Goal: Task Accomplishment & Management: Use online tool/utility

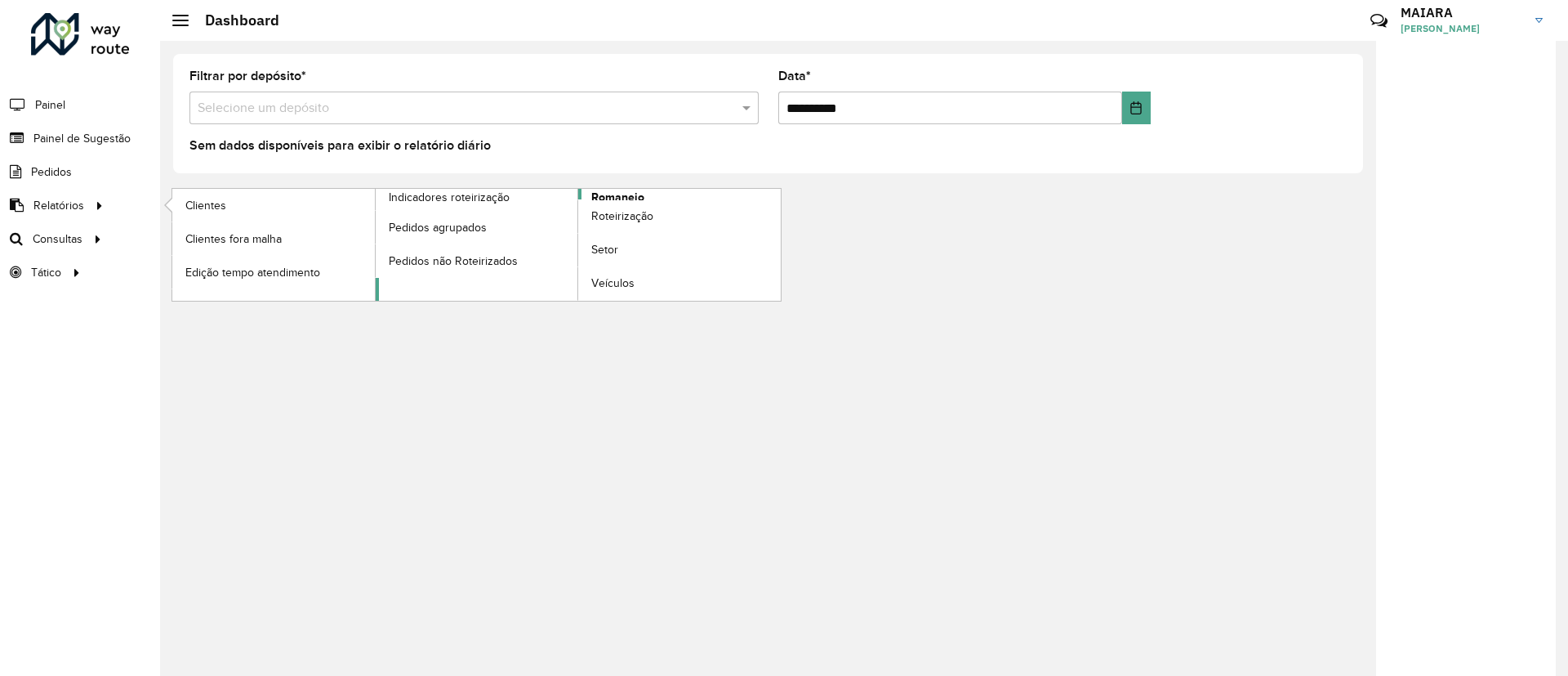
click at [652, 197] on link "Romaneio" at bounding box center [579, 244] width 406 height 112
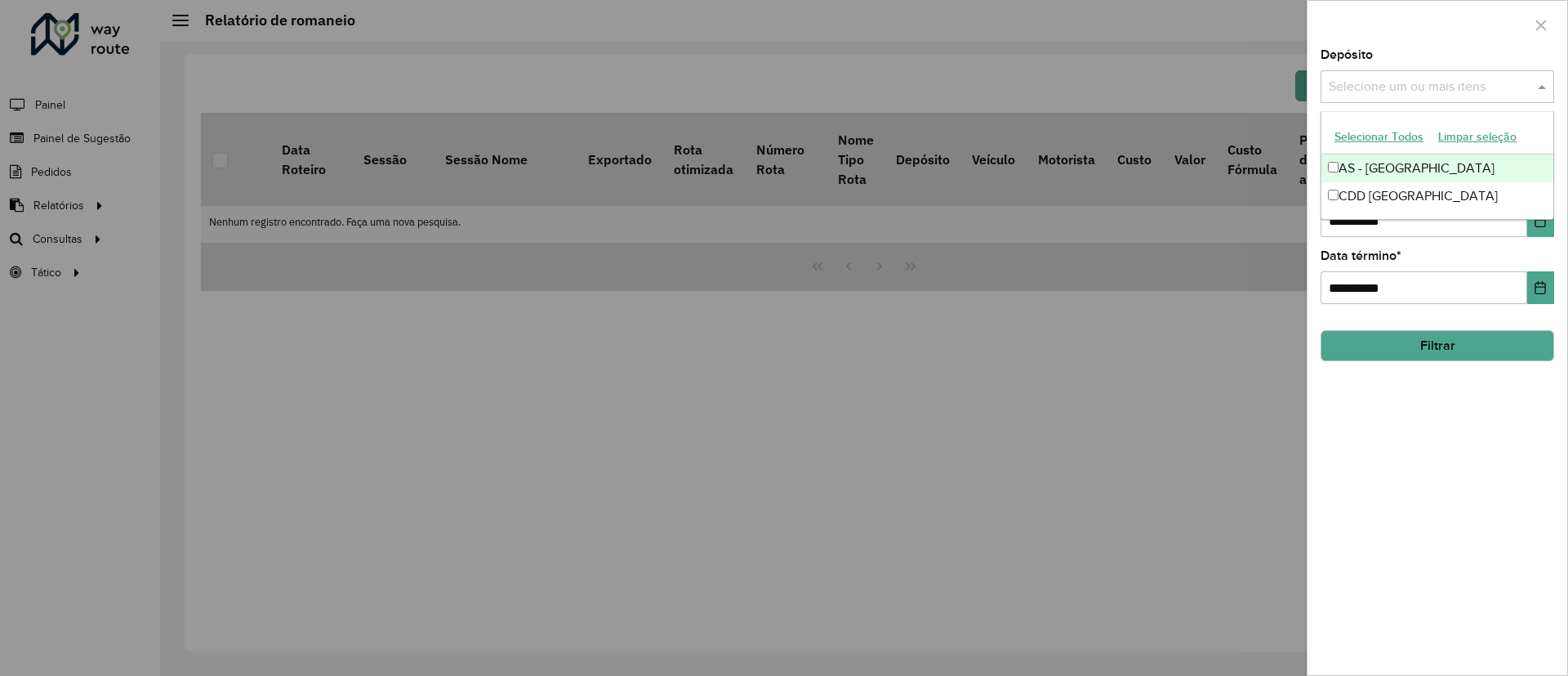
click at [1439, 87] on input "text" at bounding box center [1429, 87] width 209 height 20
click at [1419, 198] on div "CDD [GEOGRAPHIC_DATA]" at bounding box center [1437, 196] width 232 height 28
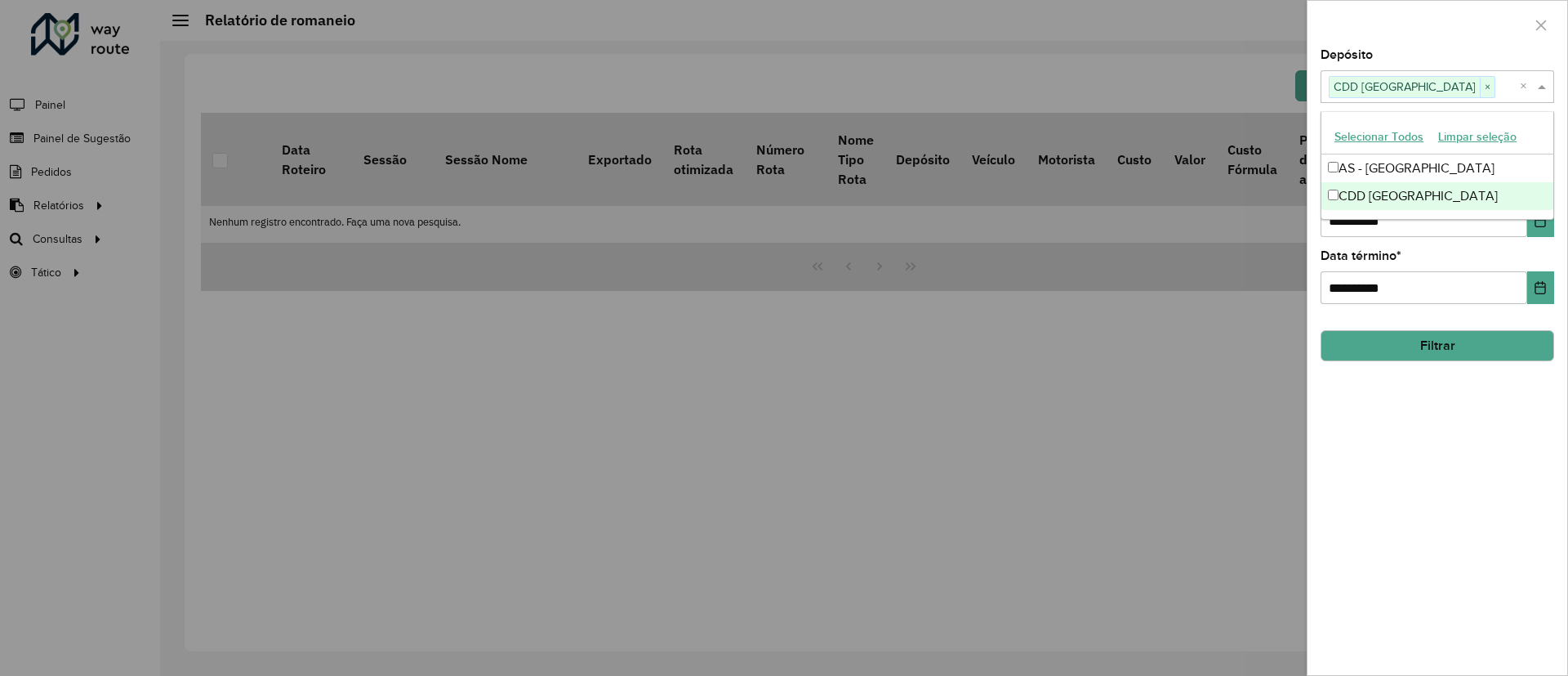
click at [1393, 379] on div "**********" at bounding box center [1437, 362] width 260 height 626
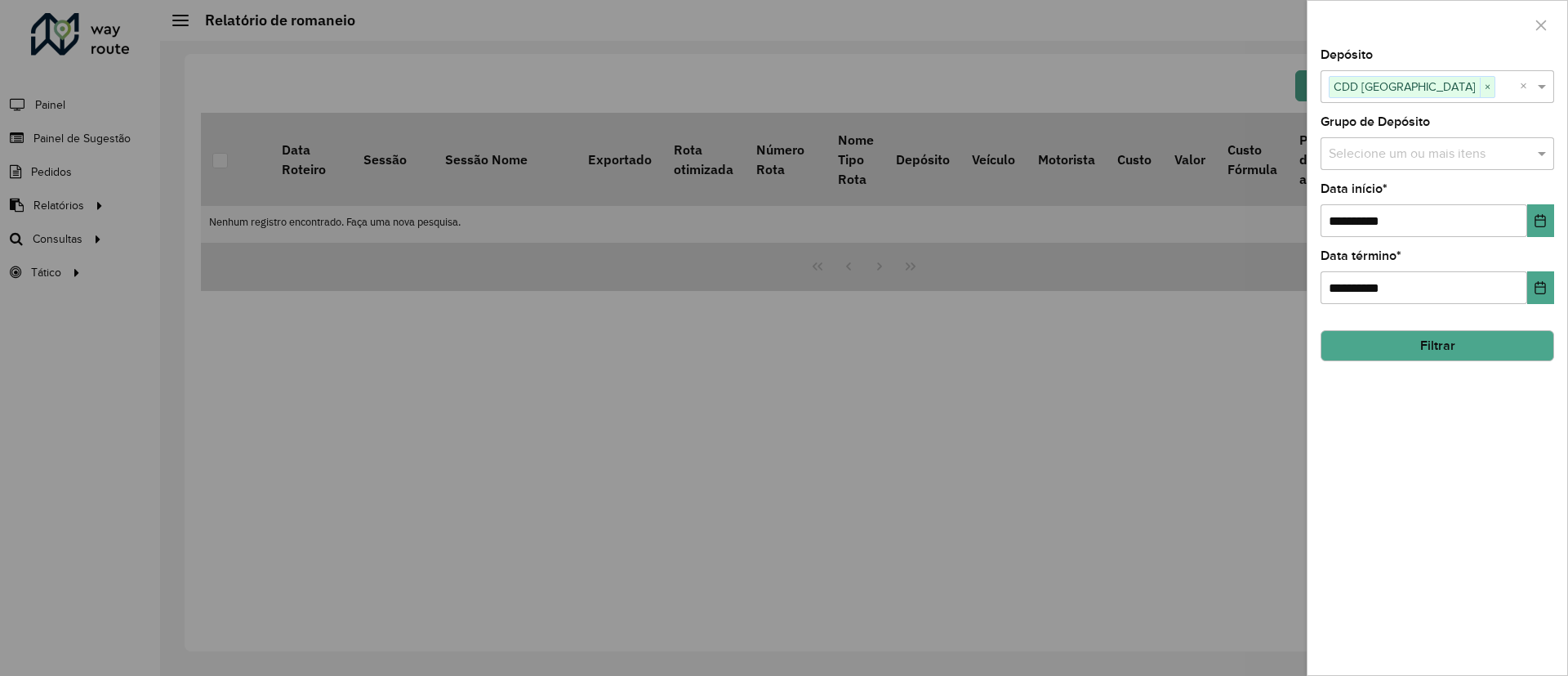
click at [1414, 343] on button "Filtrar" at bounding box center [1437, 346] width 233 height 31
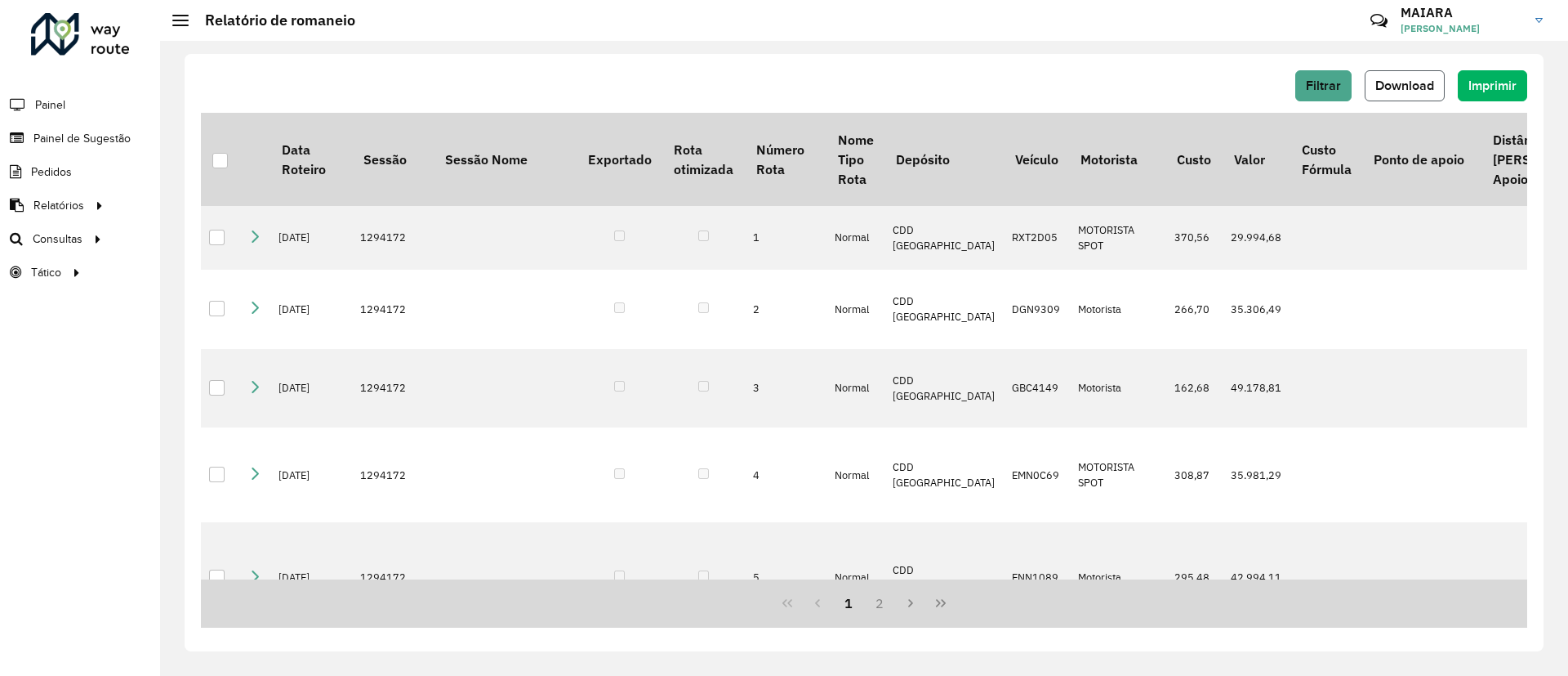
click at [1385, 95] on button "Download" at bounding box center [1404, 86] width 80 height 31
click at [303, 247] on link "Roteirização" at bounding box center [272, 239] width 200 height 33
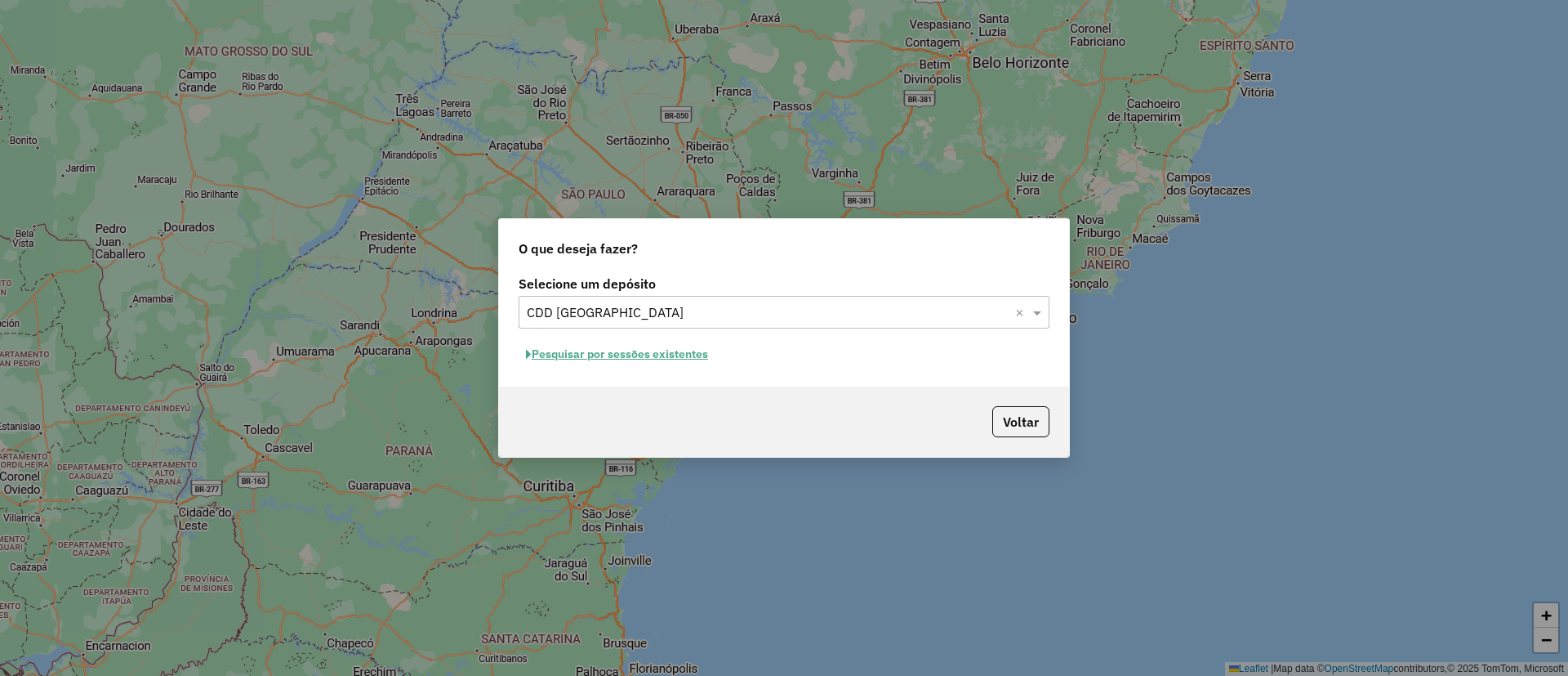
click at [676, 362] on button "Pesquisar por sessões existentes" at bounding box center [617, 354] width 197 height 25
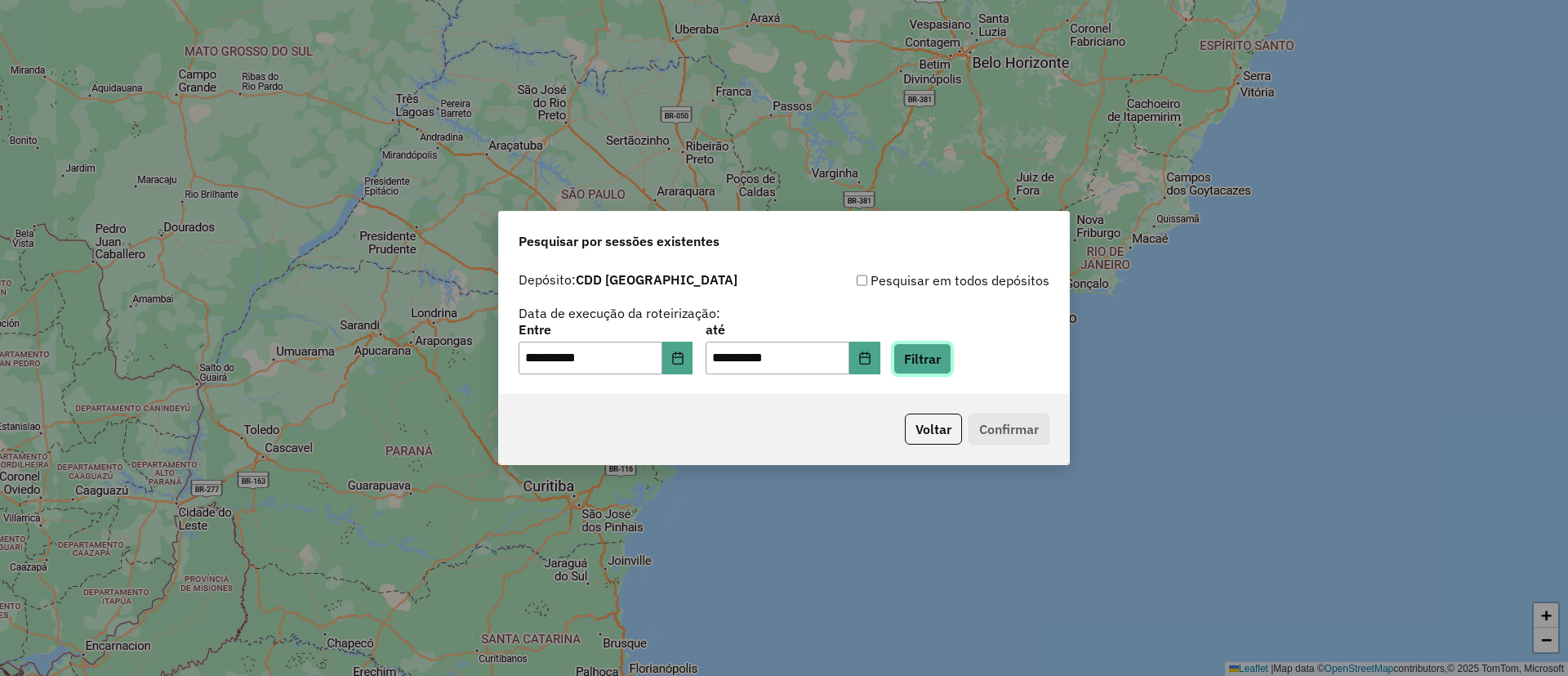
click at [951, 368] on button "Filtrar" at bounding box center [922, 359] width 58 height 31
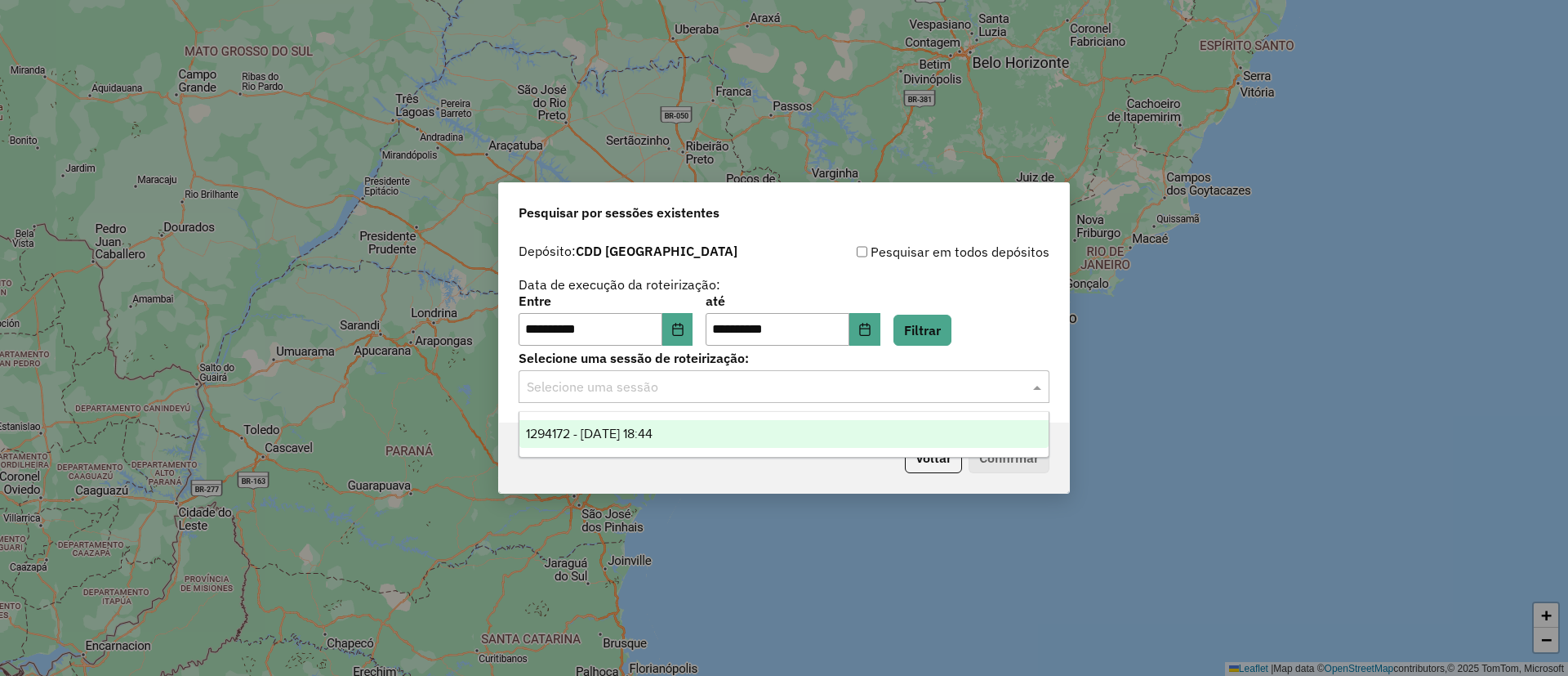
click at [707, 392] on input "text" at bounding box center [768, 387] width 482 height 20
click at [652, 430] on span "1294172 - [DATE] 18:44" at bounding box center [589, 433] width 126 height 14
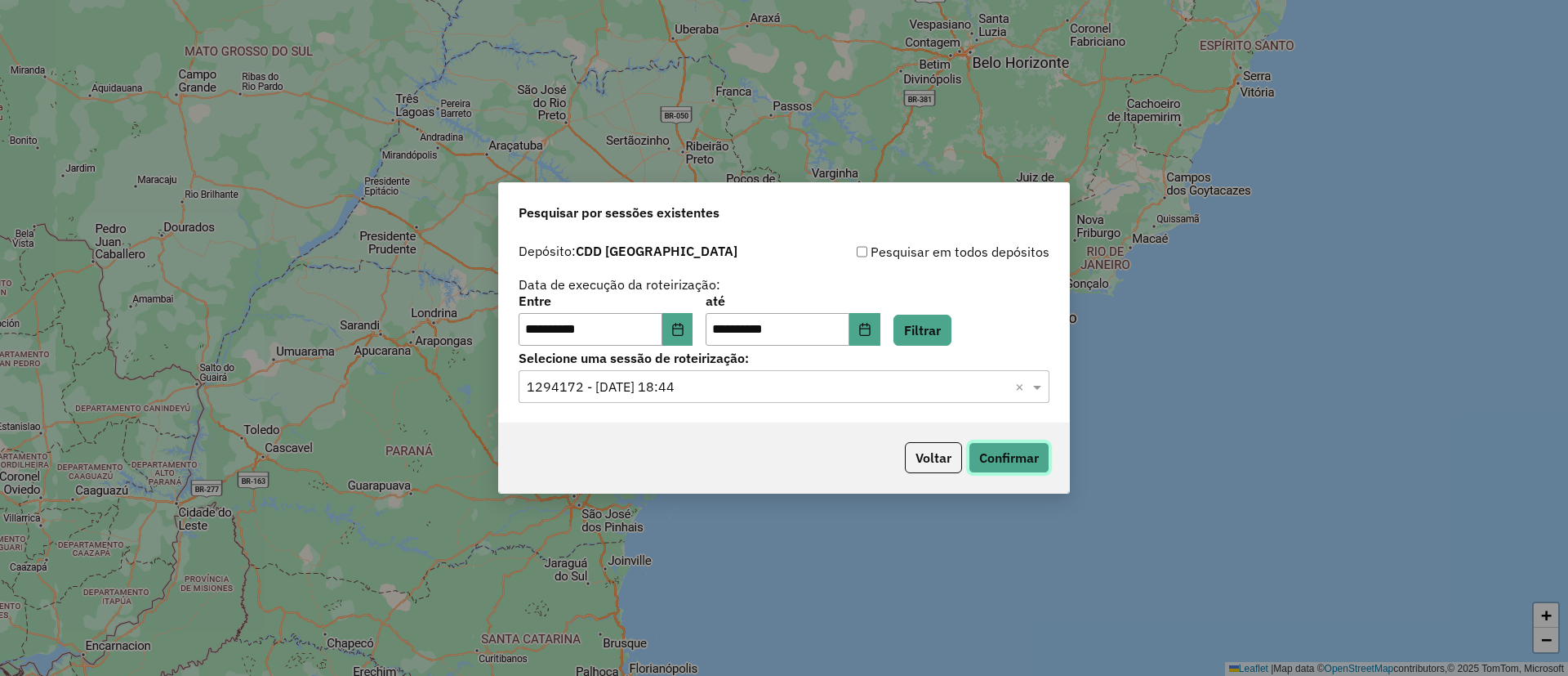
click at [1013, 462] on button "Confirmar" at bounding box center [1009, 457] width 81 height 31
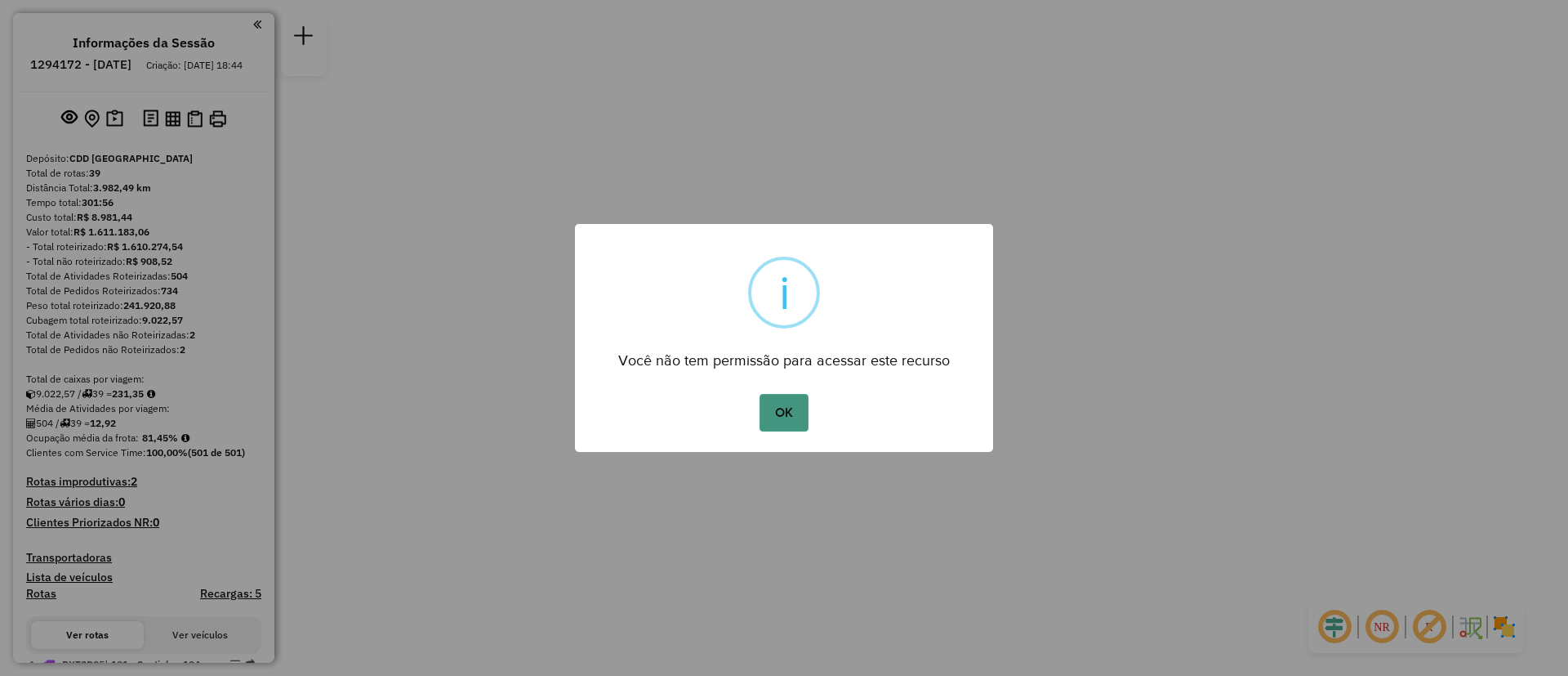
click at [780, 420] on button "OK" at bounding box center [784, 412] width 48 height 37
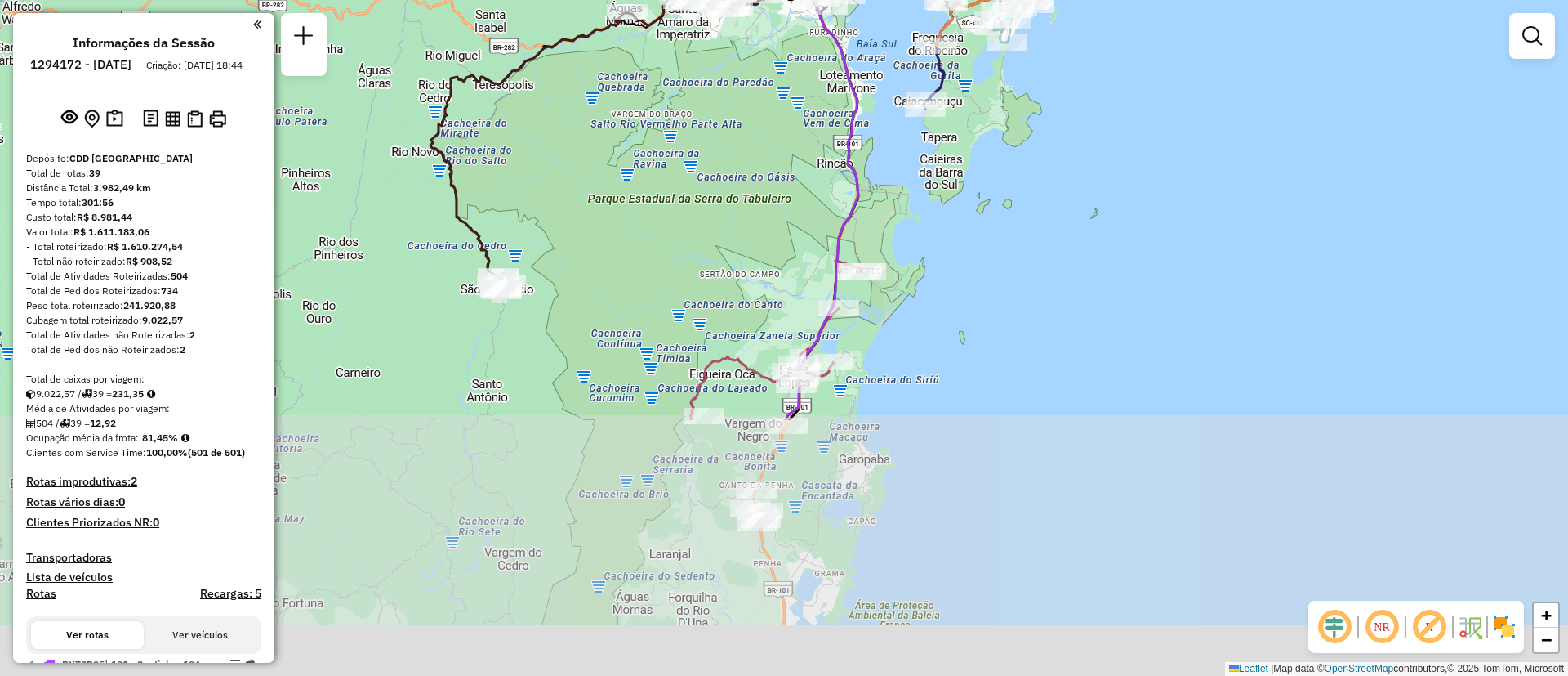
drag, startPoint x: 876, startPoint y: 622, endPoint x: 905, endPoint y: 299, distance: 324.3
click at [905, 299] on div "Janela de atendimento Grade de atendimento Capacidade Transportadoras Veículos …" at bounding box center [784, 338] width 1568 height 676
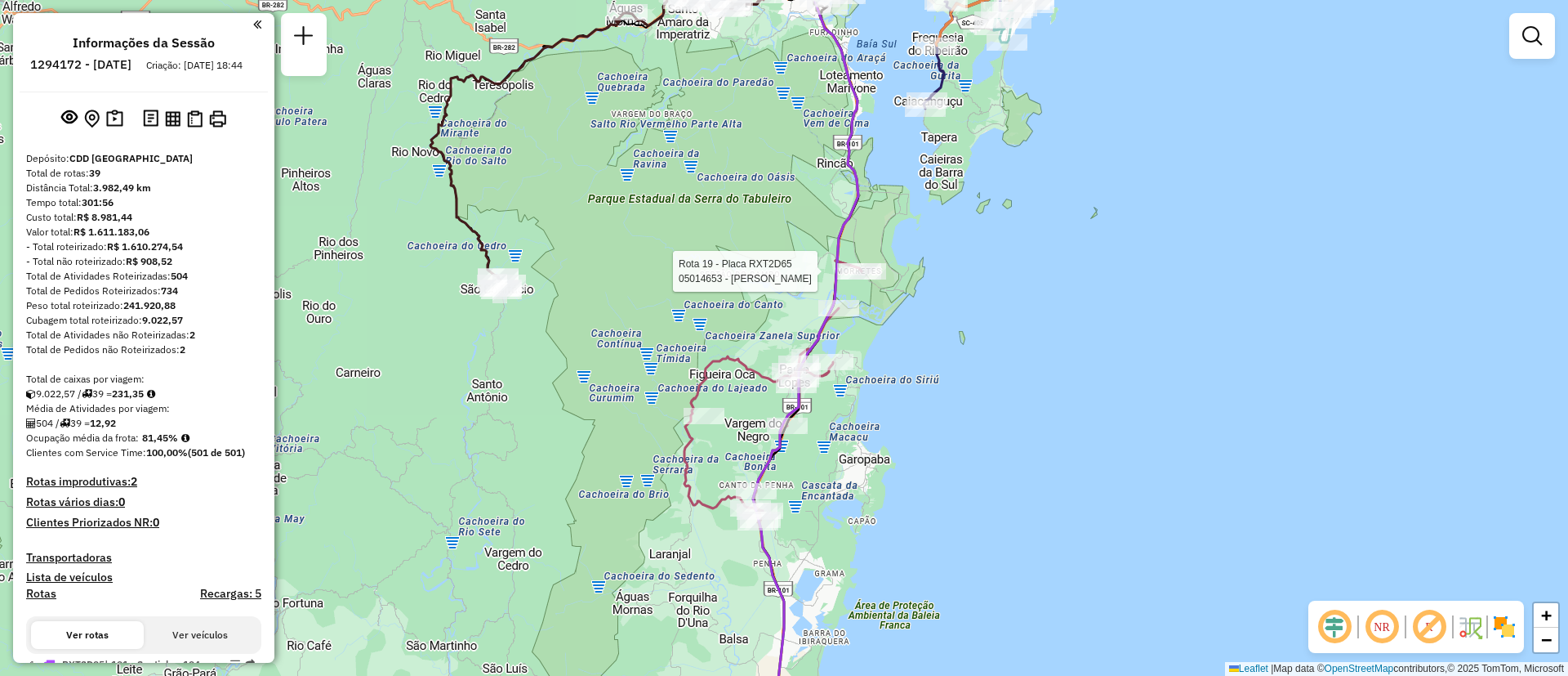
select select "**********"
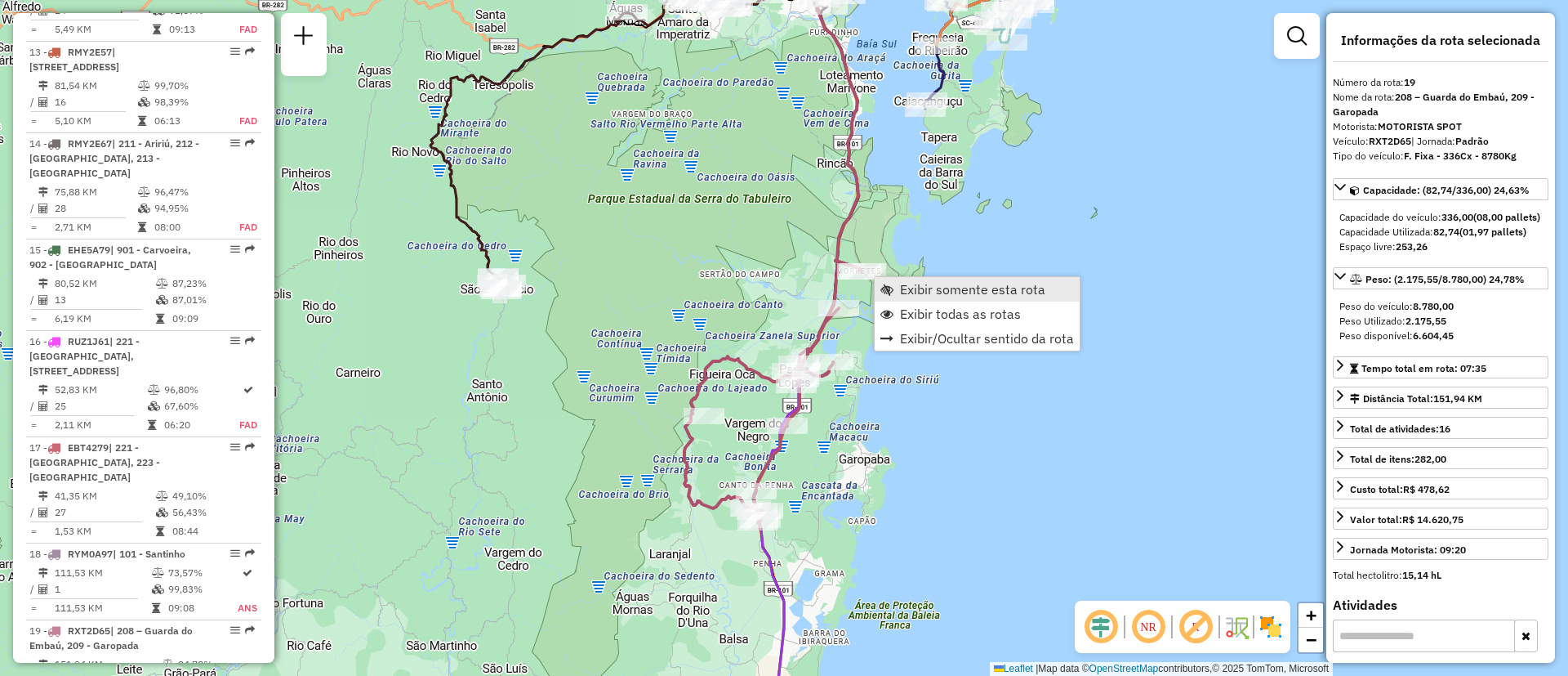
scroll to position [2361, 0]
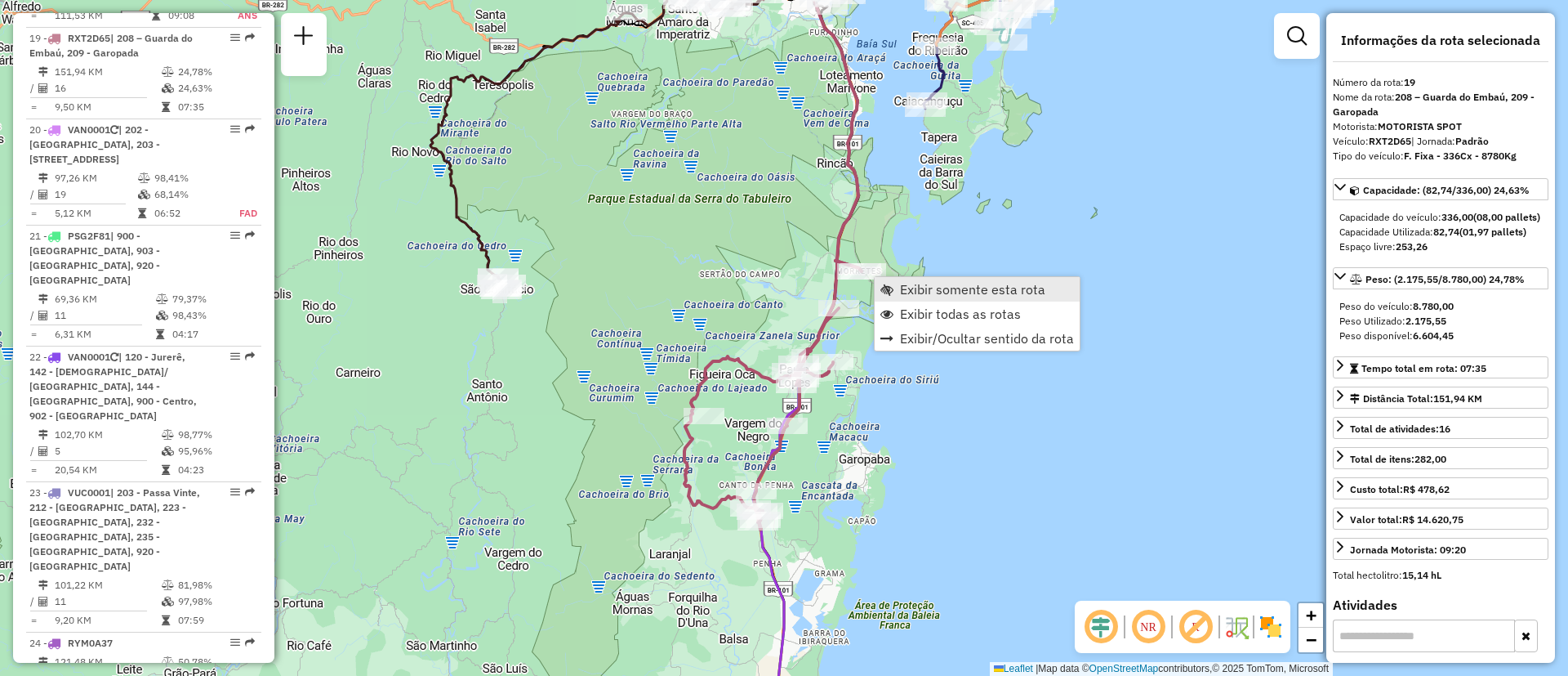
click at [946, 283] on span "Exibir somente esta rota" at bounding box center [973, 289] width 145 height 13
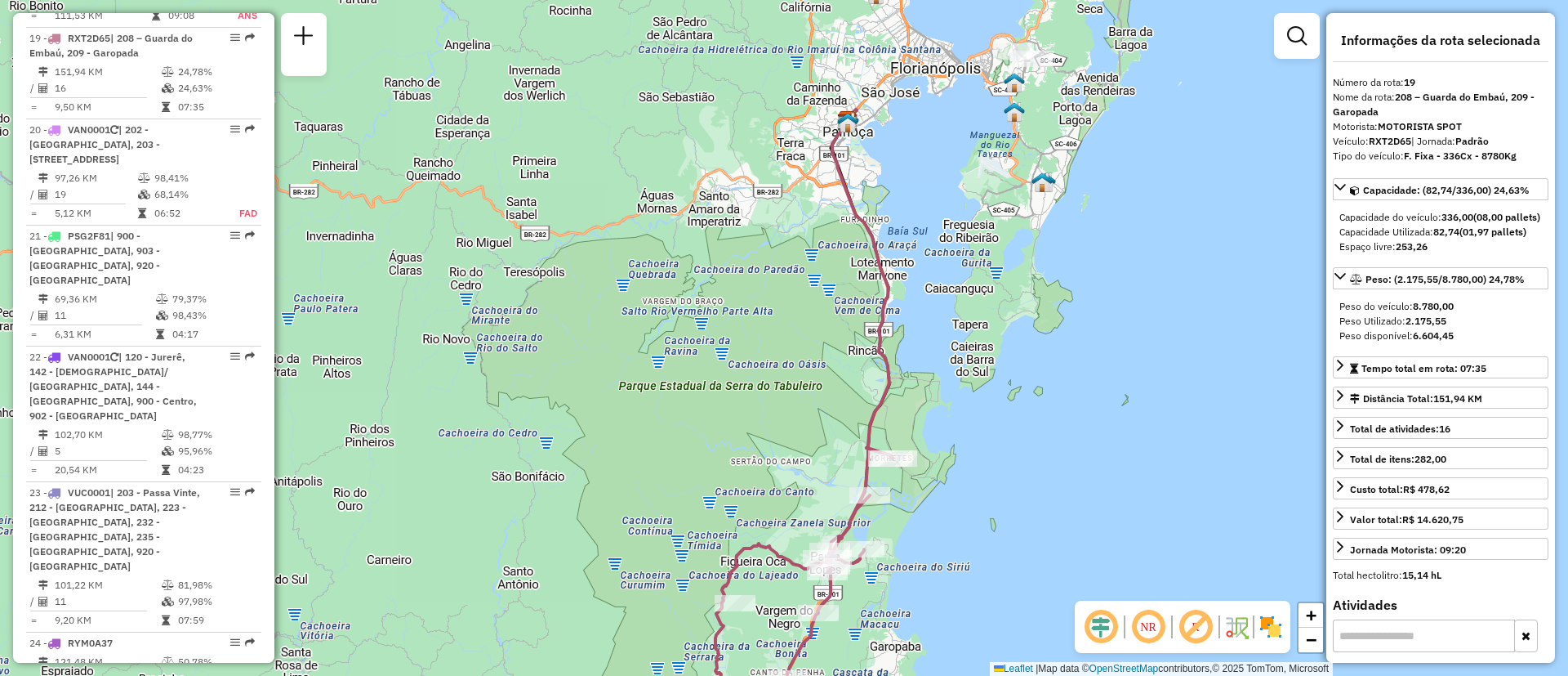
drag, startPoint x: 975, startPoint y: 360, endPoint x: 979, endPoint y: 437, distance: 77.1
click at [979, 437] on div "Janela de atendimento Grade de atendimento Capacidade Transportadoras Veículos …" at bounding box center [784, 338] width 1568 height 676
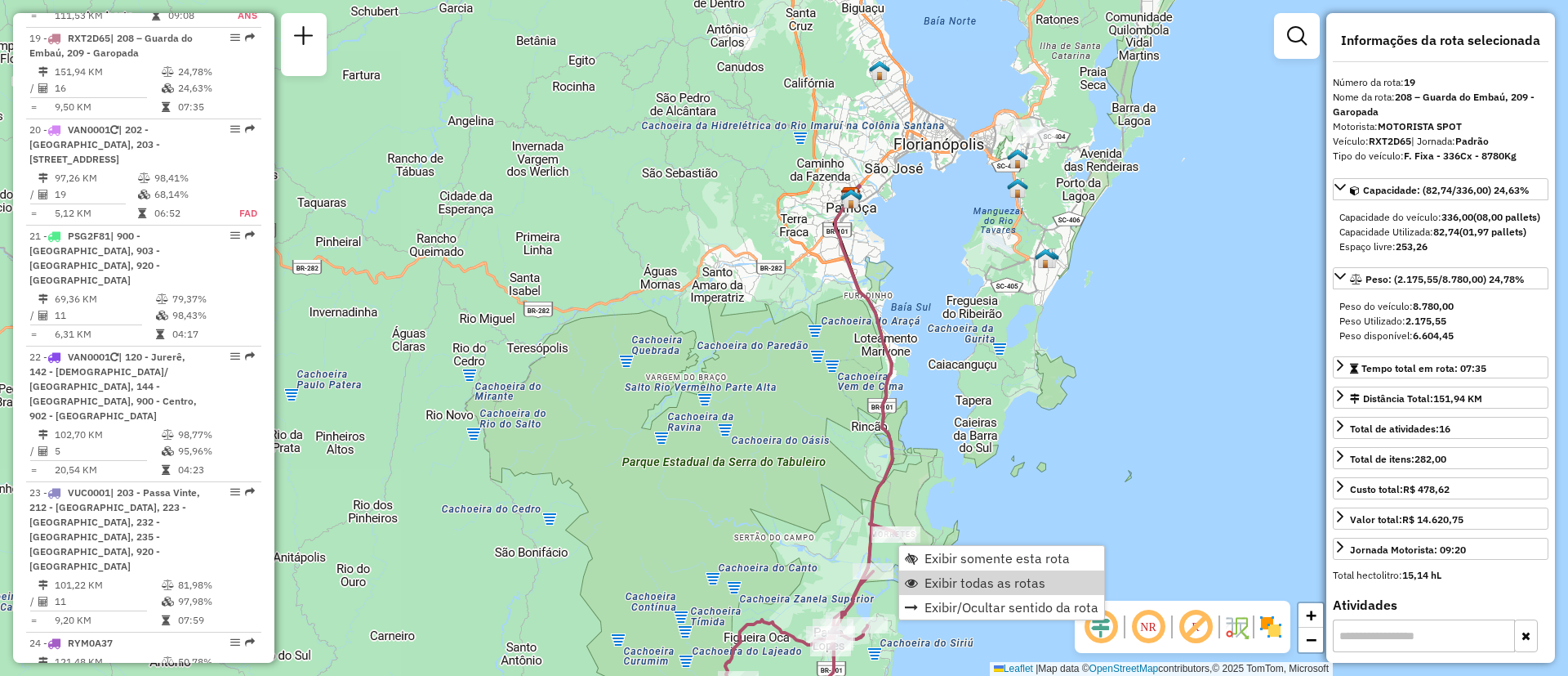
click at [928, 573] on link "Exibir todas as rotas" at bounding box center [1001, 583] width 205 height 24
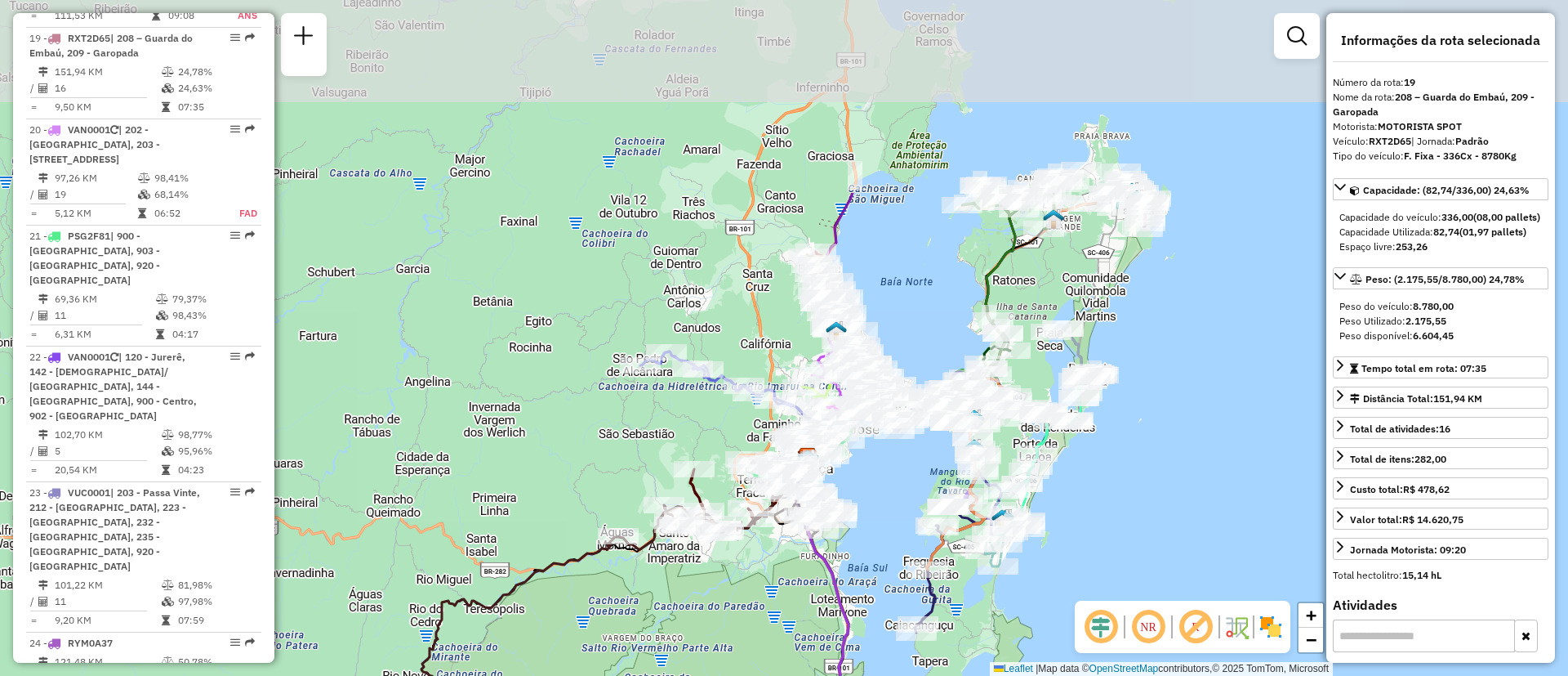
drag, startPoint x: 939, startPoint y: 338, endPoint x: 896, endPoint y: 599, distance: 264.5
click at [896, 599] on div "Janela de atendimento Grade de atendimento Capacidade Transportadoras Veículos …" at bounding box center [784, 338] width 1568 height 676
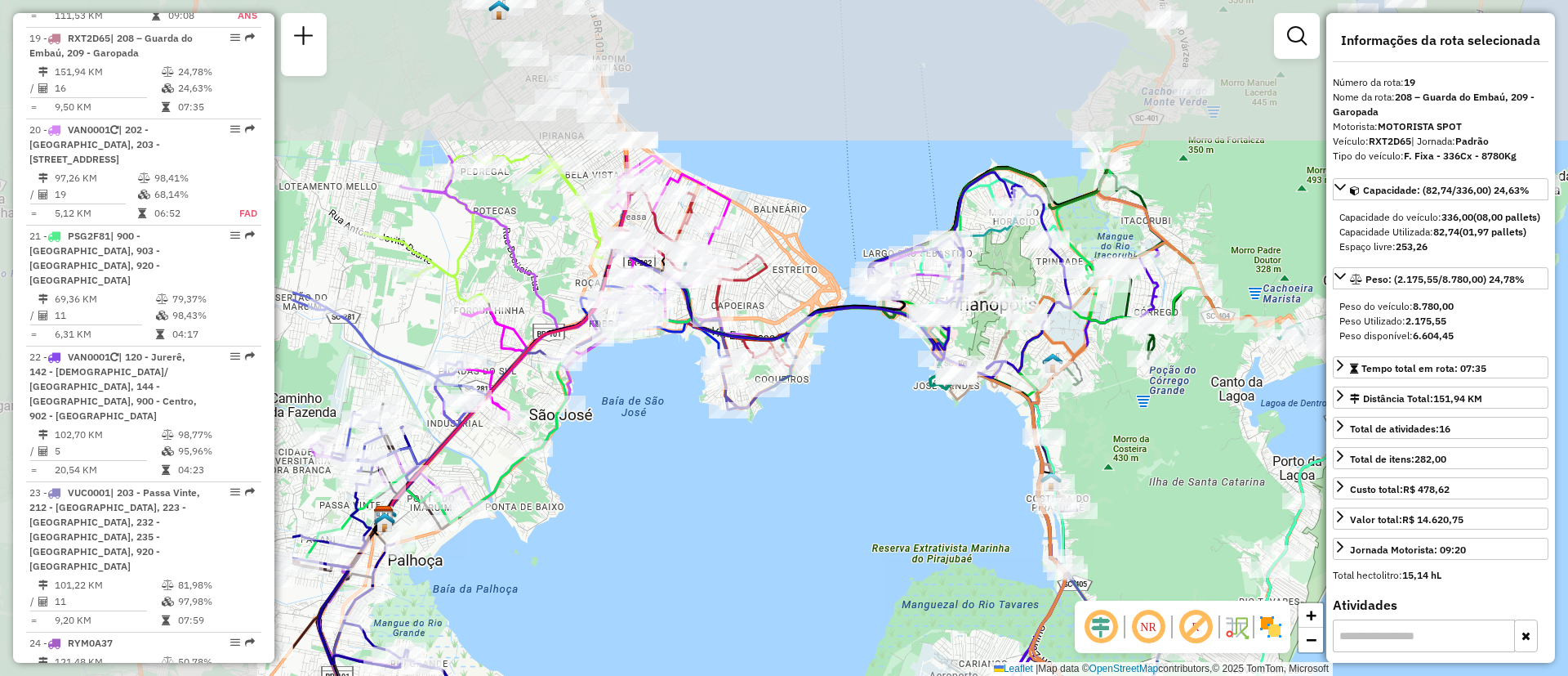
drag, startPoint x: 721, startPoint y: 287, endPoint x: 1127, endPoint y: 466, distance: 443.7
click at [1127, 466] on div "Rota 4 - Placa EMN0C69 05026916 - SEMPRE MAIS SUPERMER Janela de atendimento Gr…" at bounding box center [784, 338] width 1568 height 676
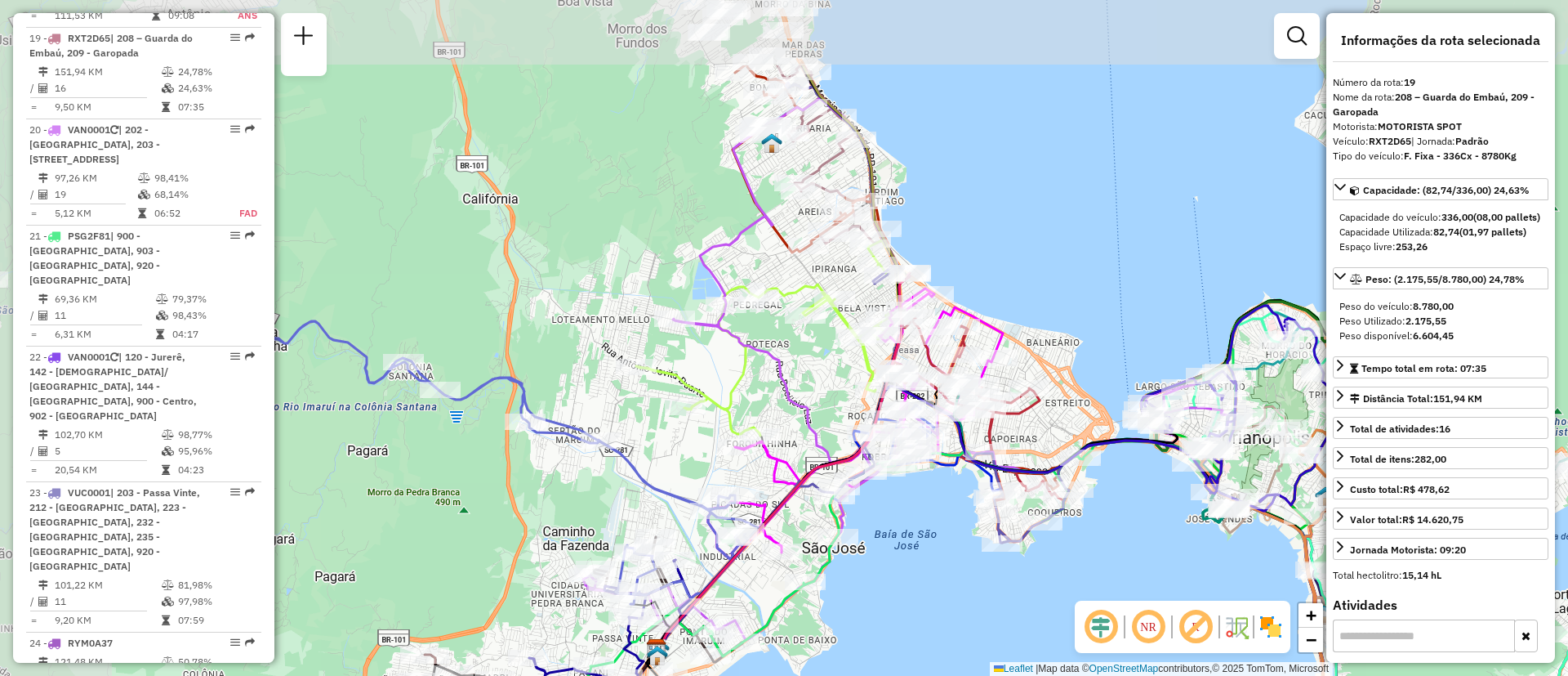
drag, startPoint x: 766, startPoint y: 504, endPoint x: 1038, endPoint y: 633, distance: 301.0
click at [1038, 633] on div "Rota 4 - Placa EMN0C69 05026916 - SEMPRE MAIS SUPERMER Janela de atendimento Gr…" at bounding box center [784, 338] width 1568 height 676
